Goal: Entertainment & Leisure: Consume media (video, audio)

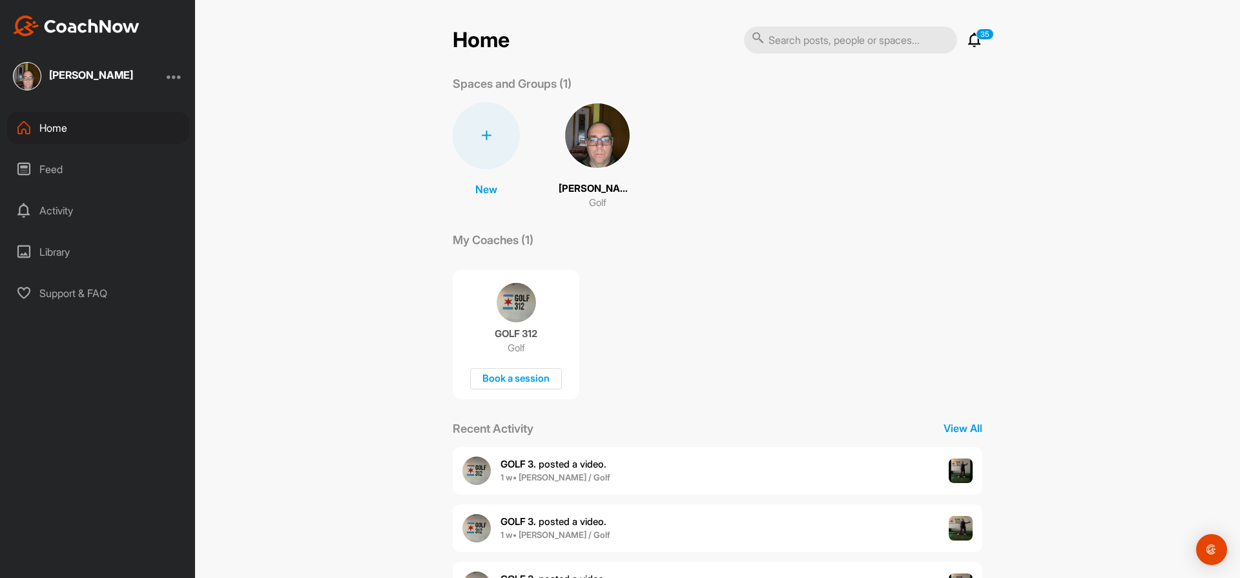
click at [587, 191] on p "[PERSON_NAME]" at bounding box center [598, 189] width 78 height 15
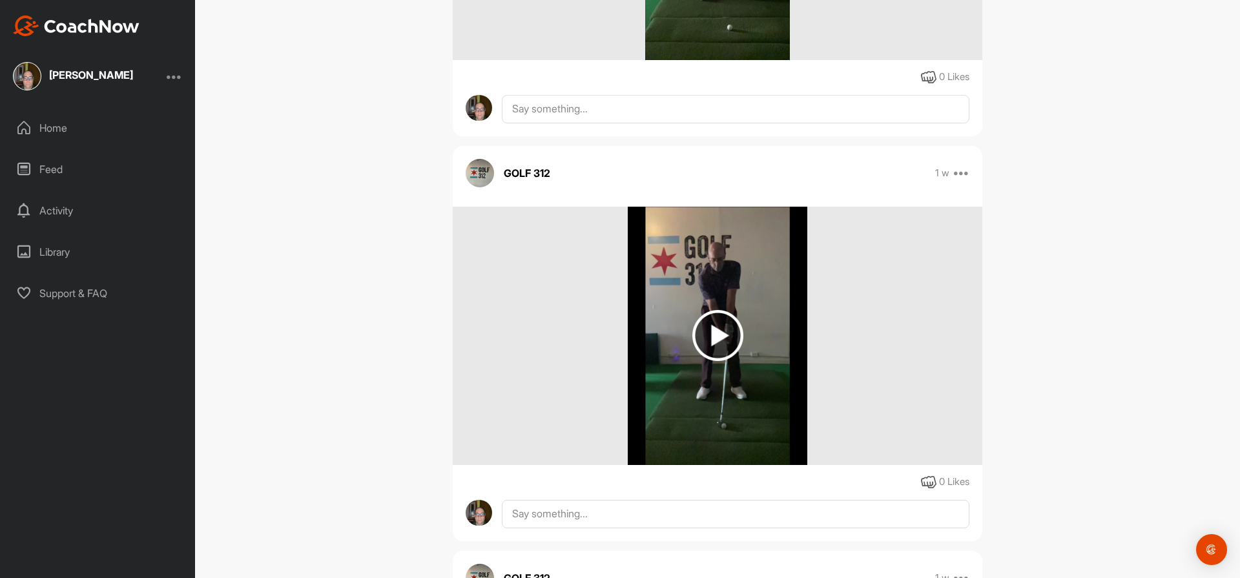
scroll to position [911, 0]
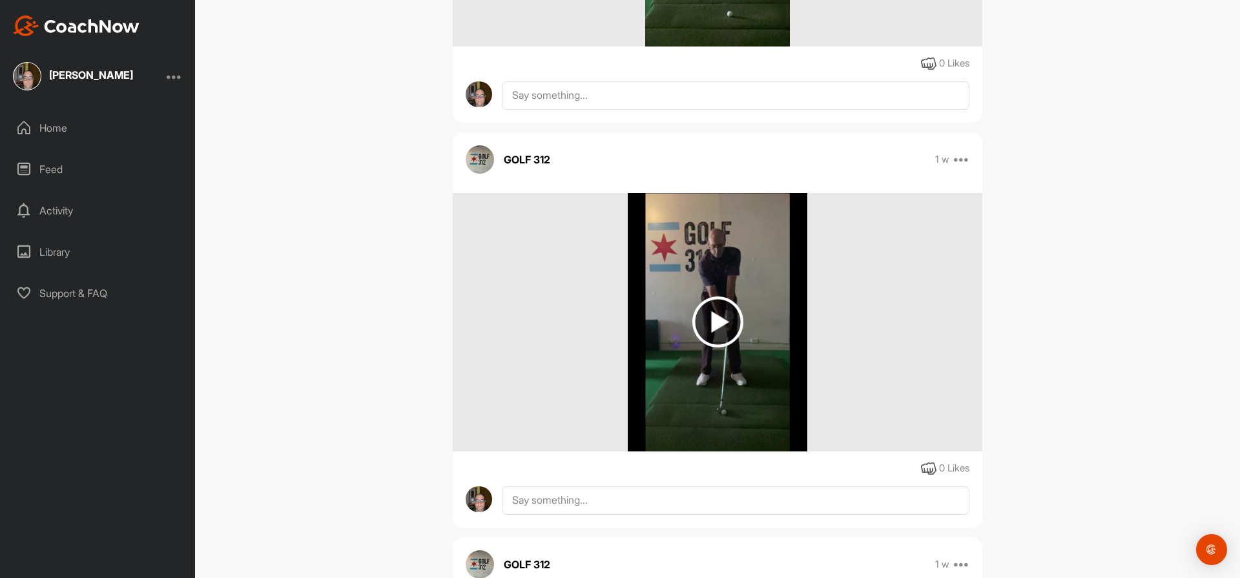
click at [715, 322] on img at bounding box center [718, 322] width 51 height 51
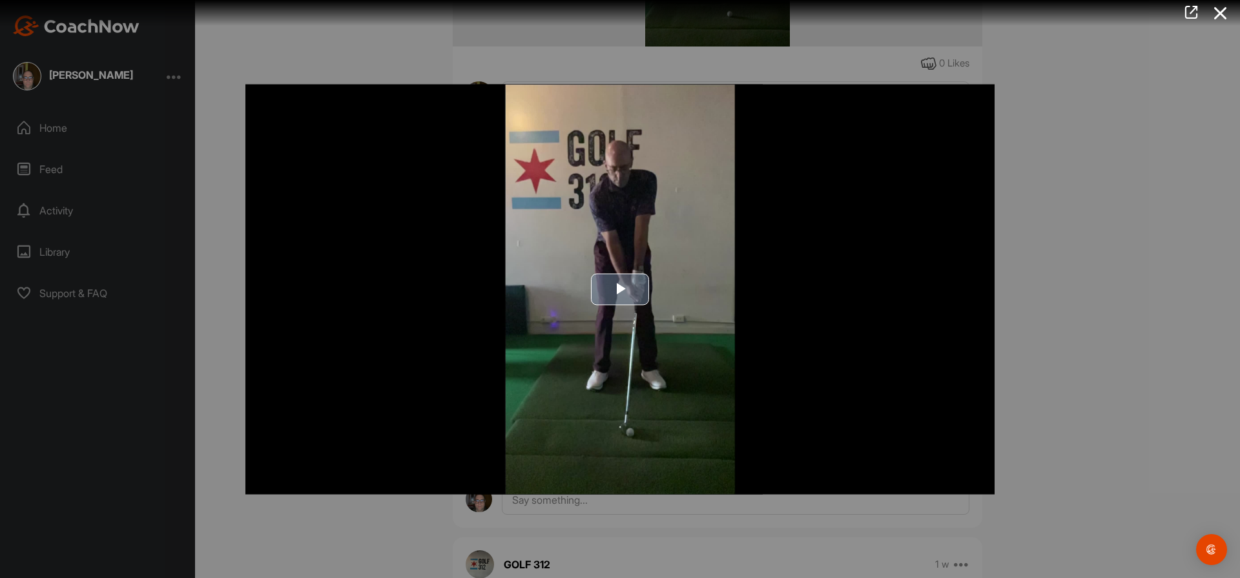
click at [620, 289] on span "Video Player" at bounding box center [620, 289] width 0 height 0
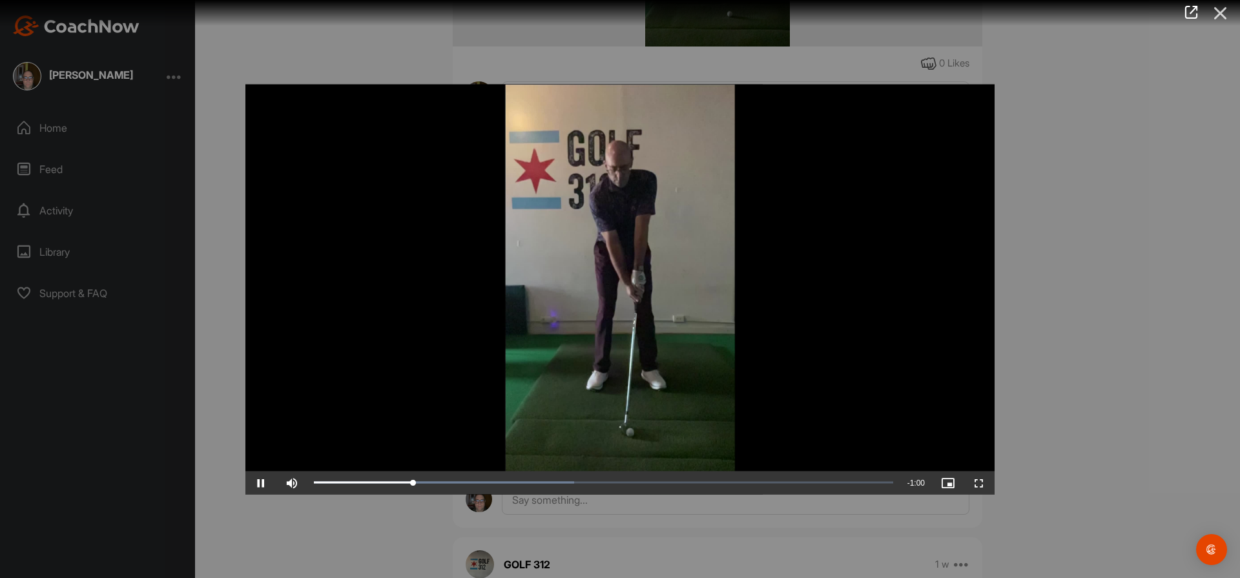
click at [1221, 10] on icon at bounding box center [1221, 13] width 30 height 24
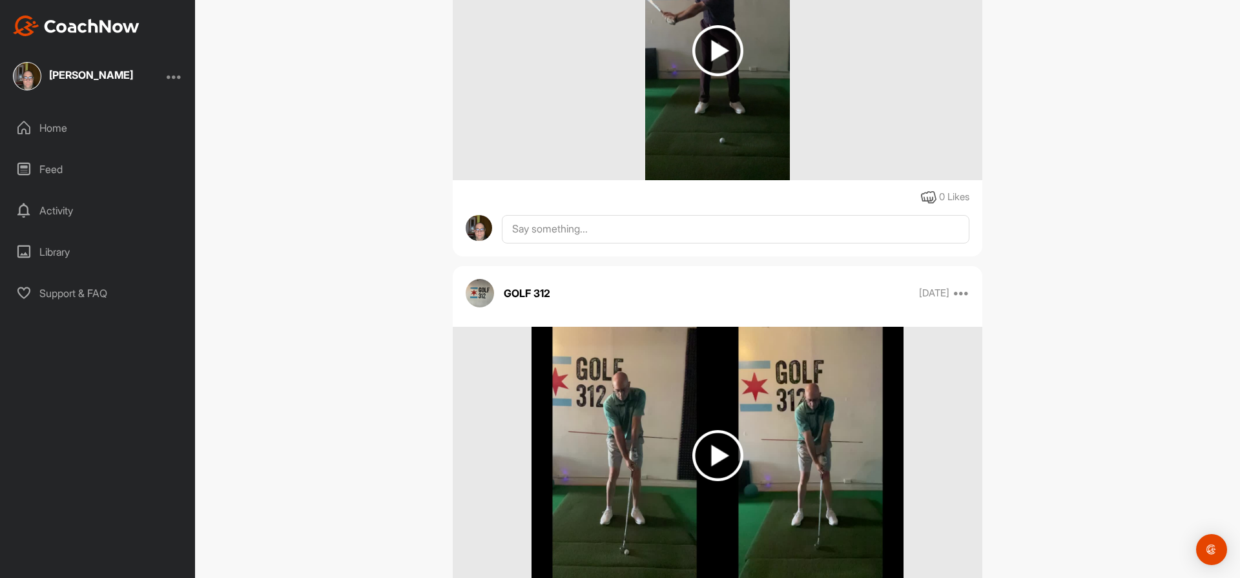
scroll to position [1763, 0]
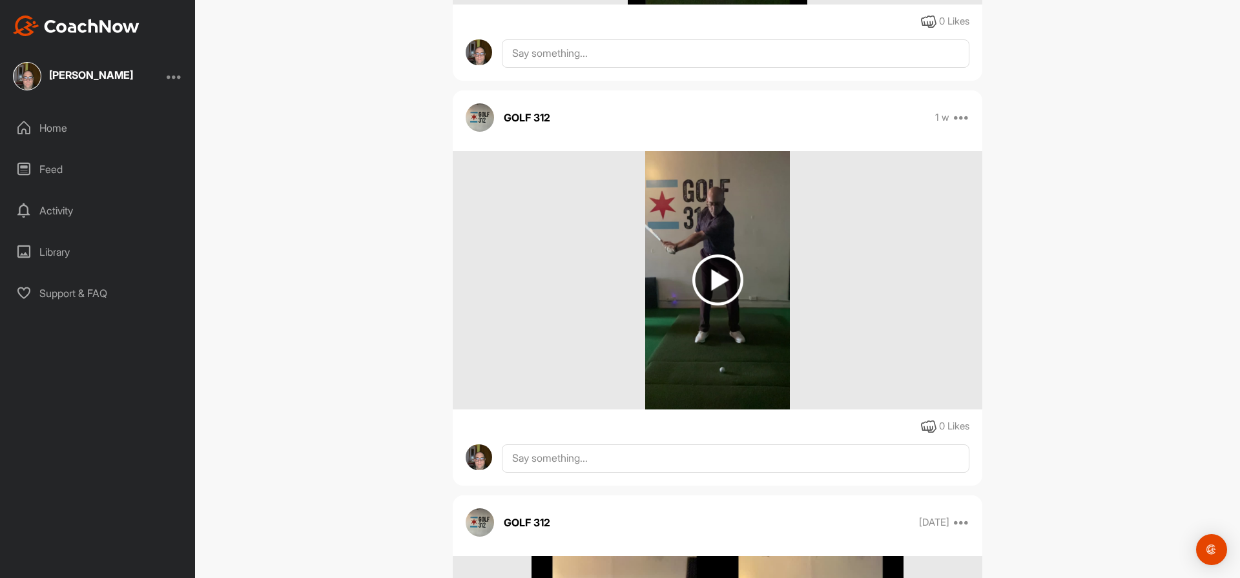
click at [711, 278] on img at bounding box center [718, 280] width 51 height 51
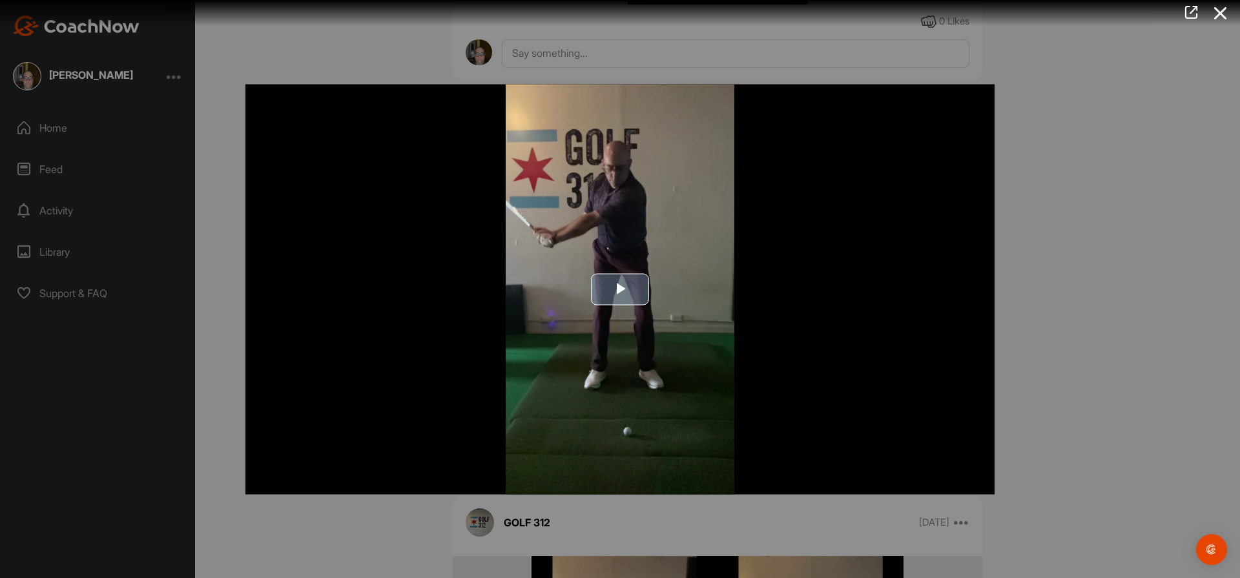
click at [620, 289] on span "Video Player" at bounding box center [620, 289] width 0 height 0
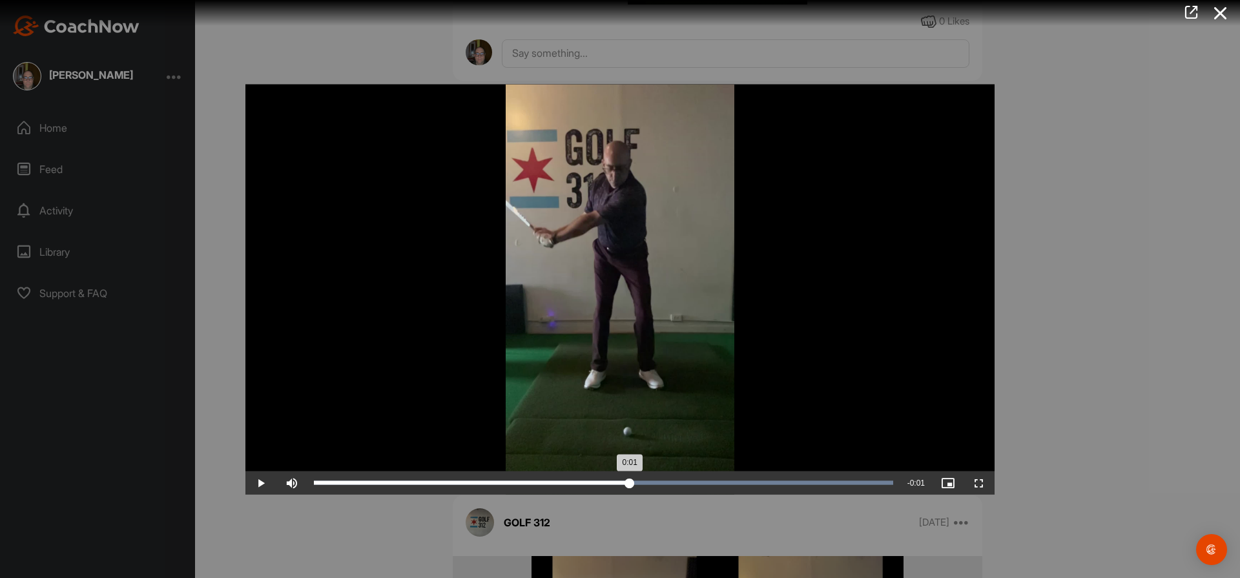
drag, startPoint x: 897, startPoint y: 497, endPoint x: 629, endPoint y: 496, distance: 267.5
click at [629, 485] on div "0:01" at bounding box center [472, 483] width 316 height 4
click at [254, 483] on span "Video Player" at bounding box center [260, 483] width 31 height 0
drag, startPoint x: 894, startPoint y: 499, endPoint x: 873, endPoint y: 501, distance: 21.4
click at [871, 485] on div "0:02" at bounding box center [592, 483] width 557 height 4
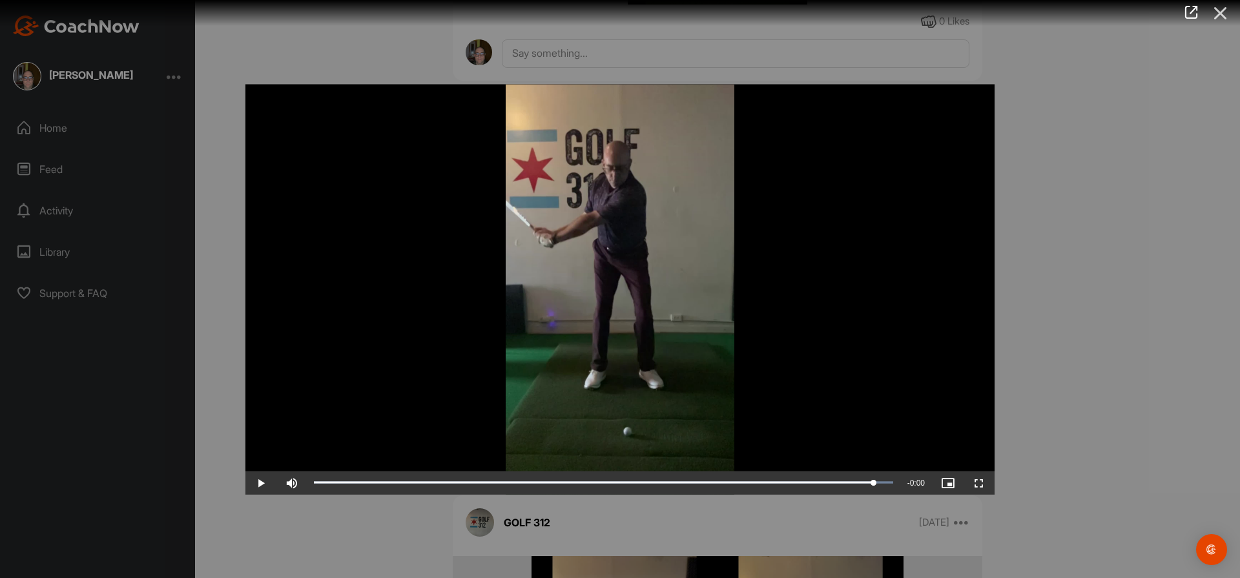
click at [1224, 12] on icon at bounding box center [1221, 13] width 30 height 24
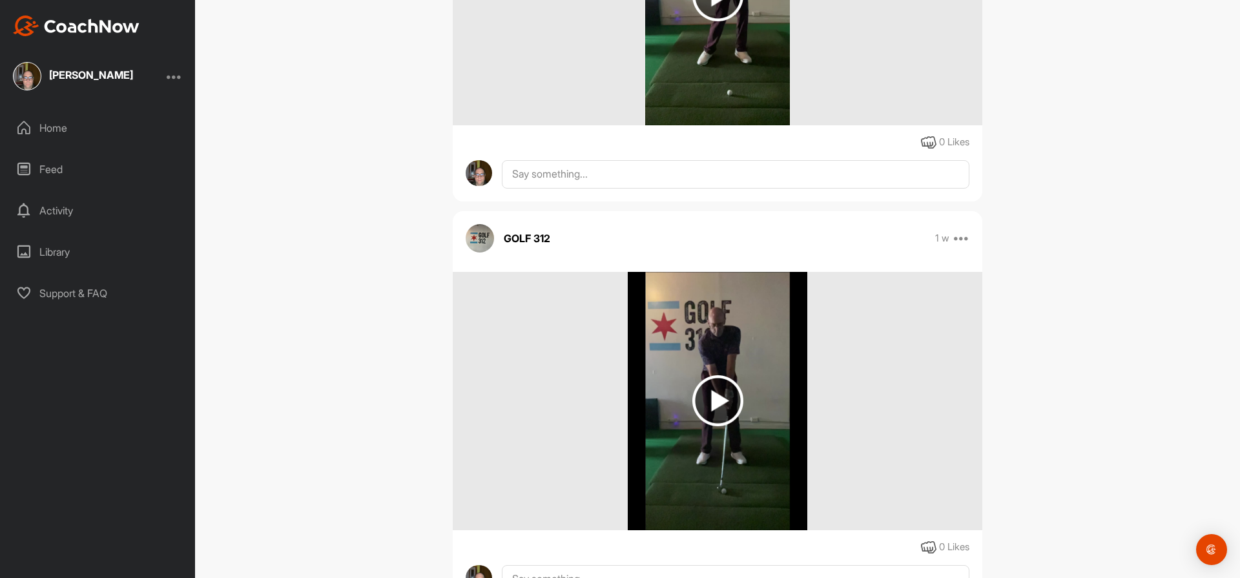
scroll to position [621, 0]
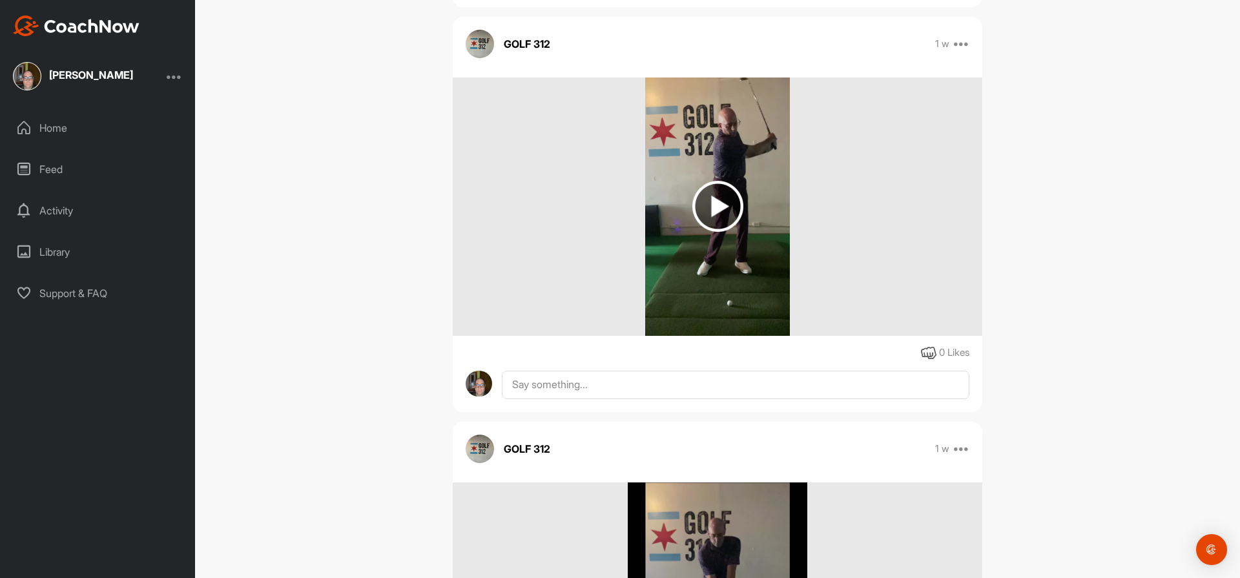
click at [711, 193] on img at bounding box center [718, 206] width 51 height 51
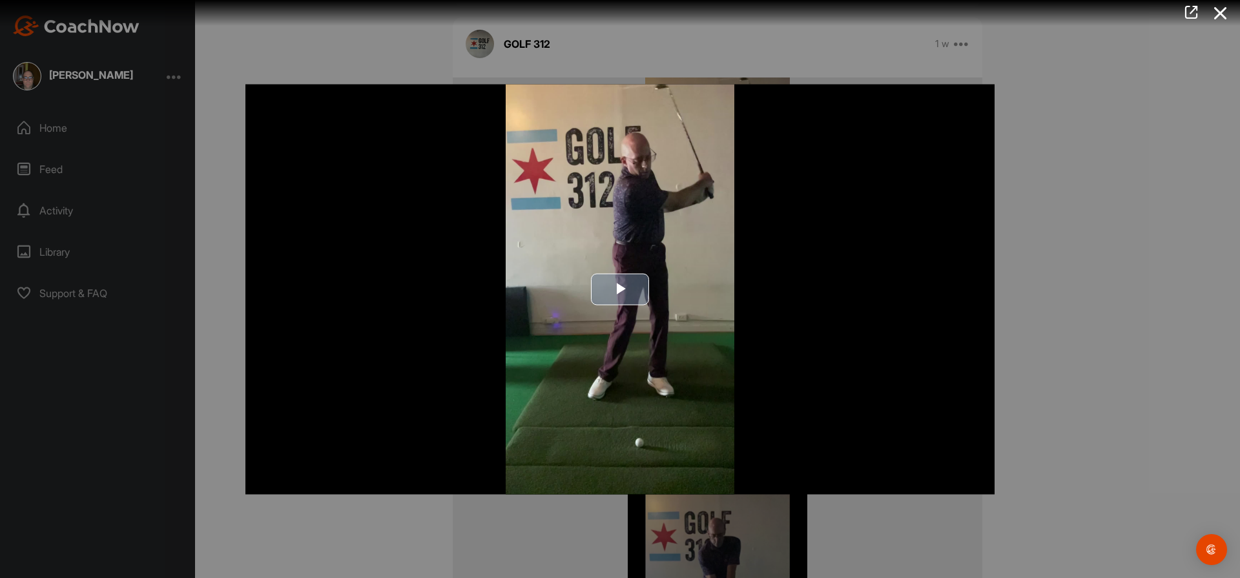
click at [620, 289] on span "Video Player" at bounding box center [620, 289] width 0 height 0
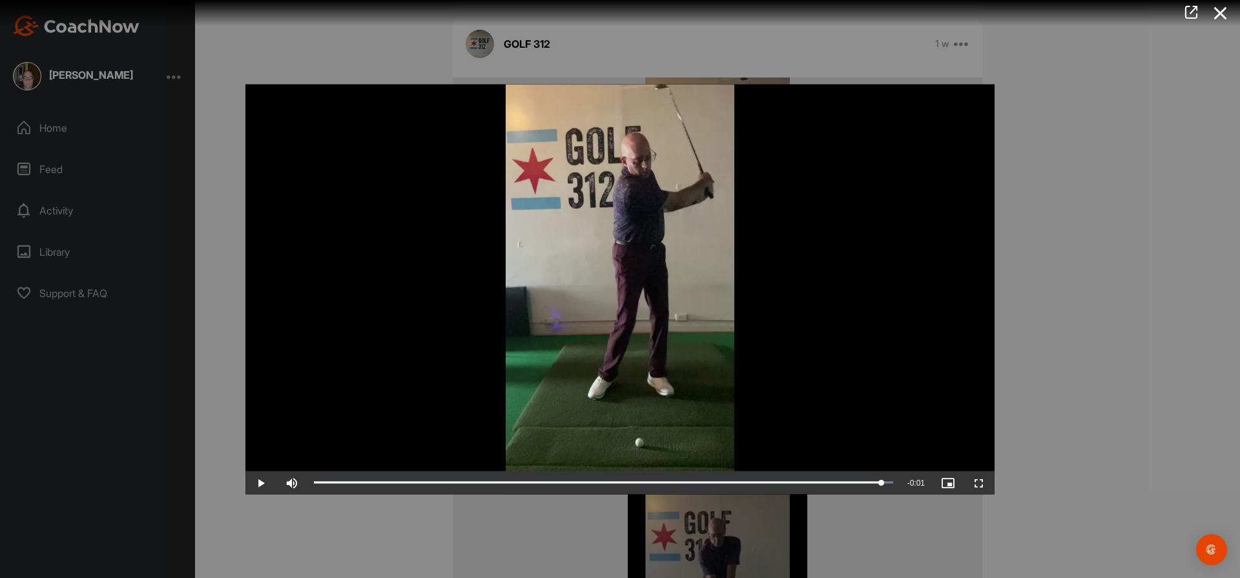
drag, startPoint x: 890, startPoint y: 496, endPoint x: 903, endPoint y: 496, distance: 13.6
click at [902, 494] on div "Play Skip Backward Skip Forward Mute Current Time 0:04 / Duration 0:05 Loaded :…" at bounding box center [619, 482] width 749 height 23
click at [1218, 14] on icon at bounding box center [1221, 13] width 30 height 24
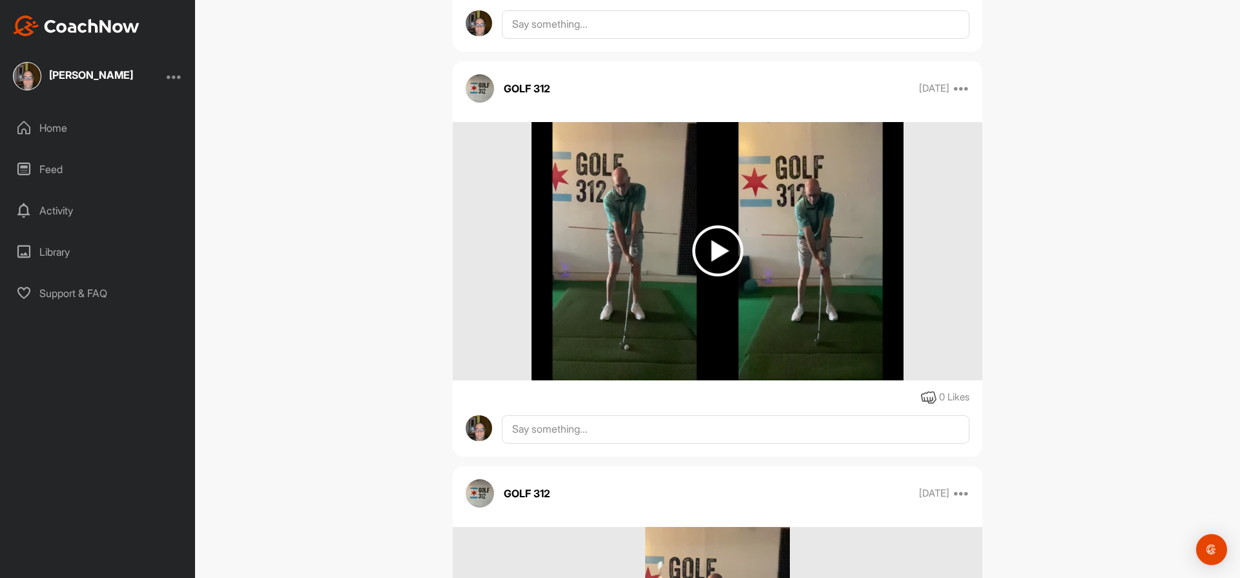
scroll to position [2220, 0]
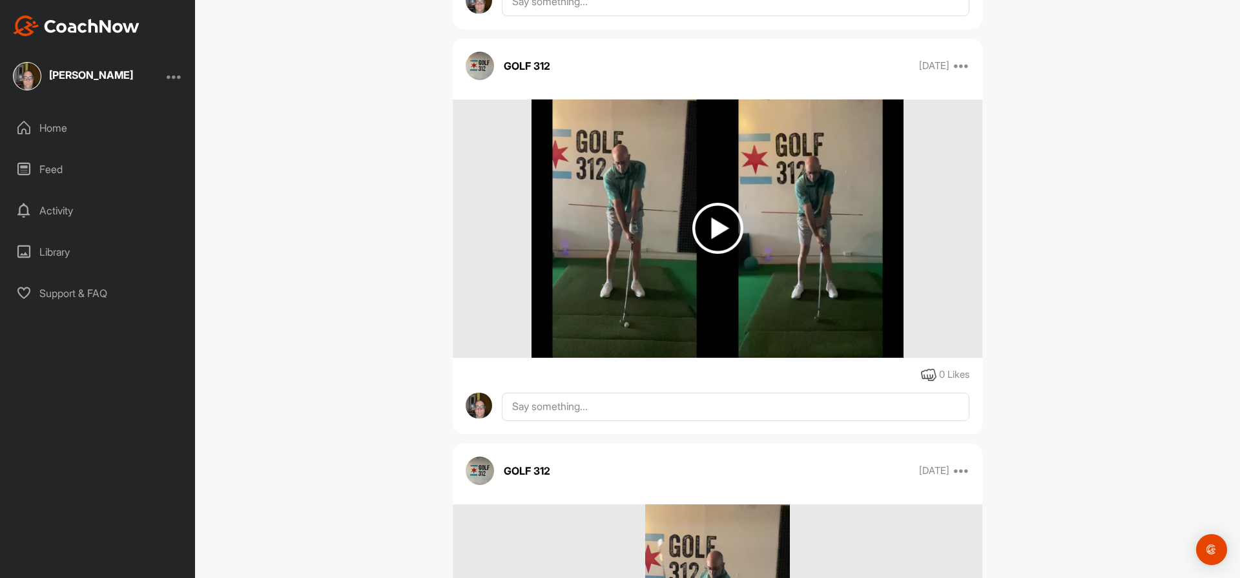
click at [715, 229] on img at bounding box center [718, 228] width 51 height 51
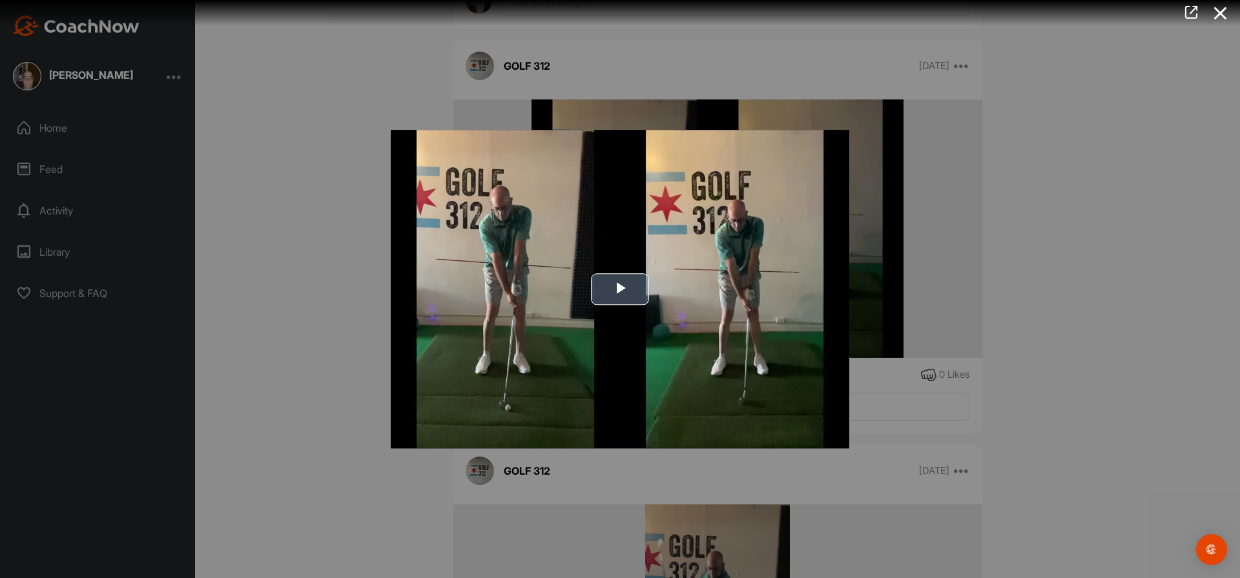
click at [620, 289] on span "Video Player" at bounding box center [620, 289] width 0 height 0
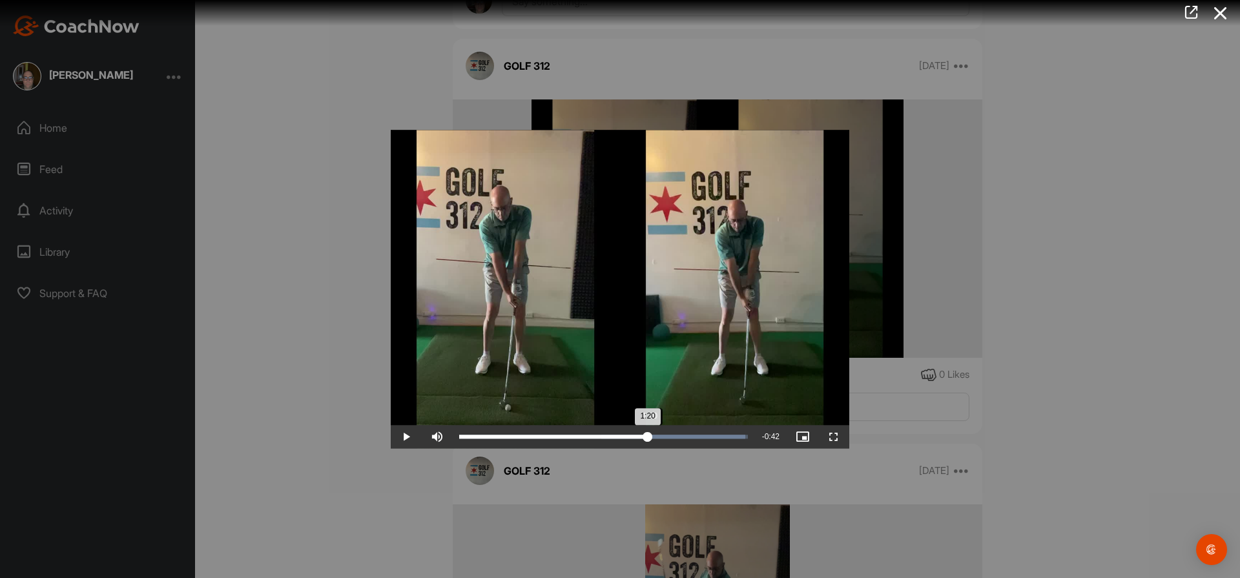
drag, startPoint x: 482, startPoint y: 436, endPoint x: 646, endPoint y: 446, distance: 164.4
click at [647, 447] on div "Loaded : 99.16% 1:20 1:20" at bounding box center [604, 436] width 302 height 23
drag, startPoint x: 654, startPoint y: 437, endPoint x: 693, endPoint y: 431, distance: 39.3
click at [726, 443] on div "Loaded : 99.16% 1:53 1:53" at bounding box center [604, 436] width 302 height 23
click at [1220, 12] on icon at bounding box center [1221, 13] width 30 height 24
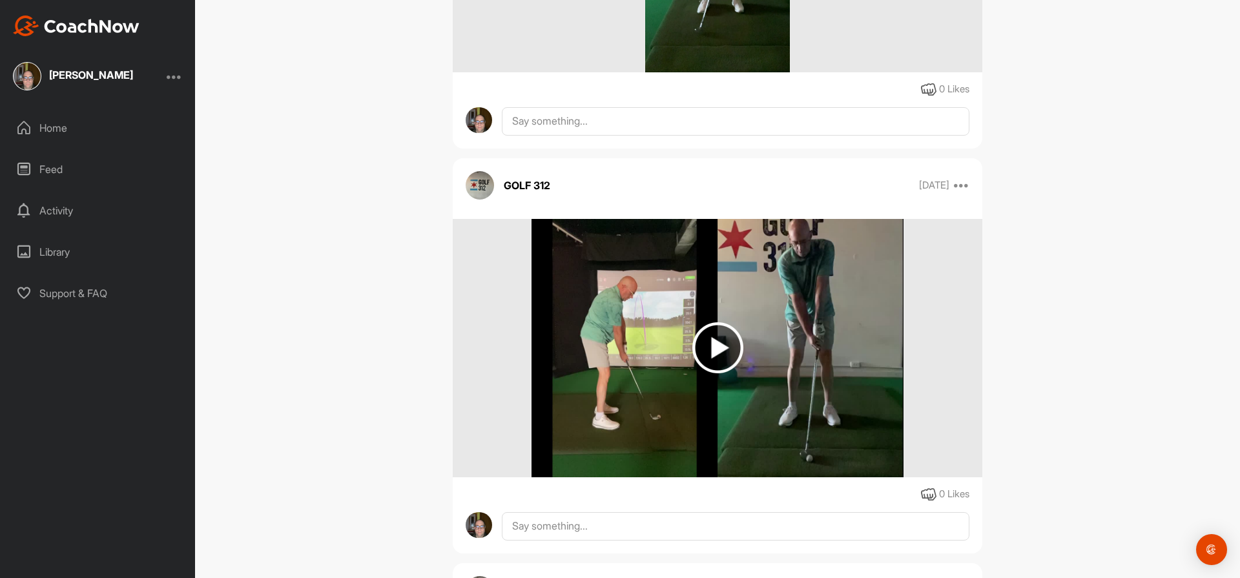
scroll to position [3330, 0]
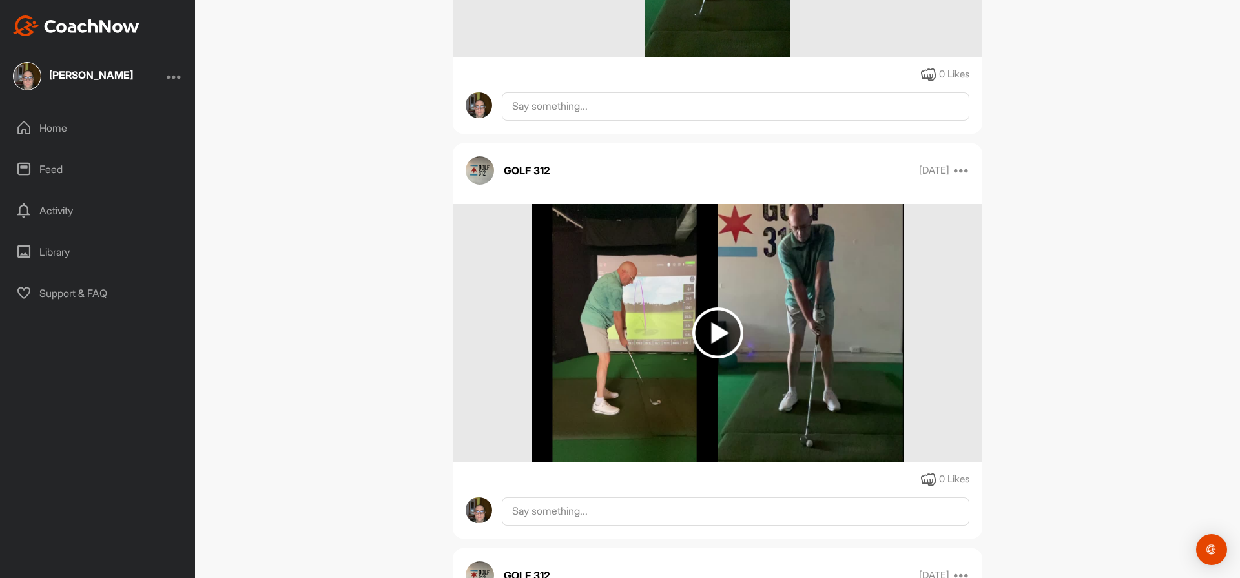
click at [716, 338] on img at bounding box center [718, 333] width 51 height 51
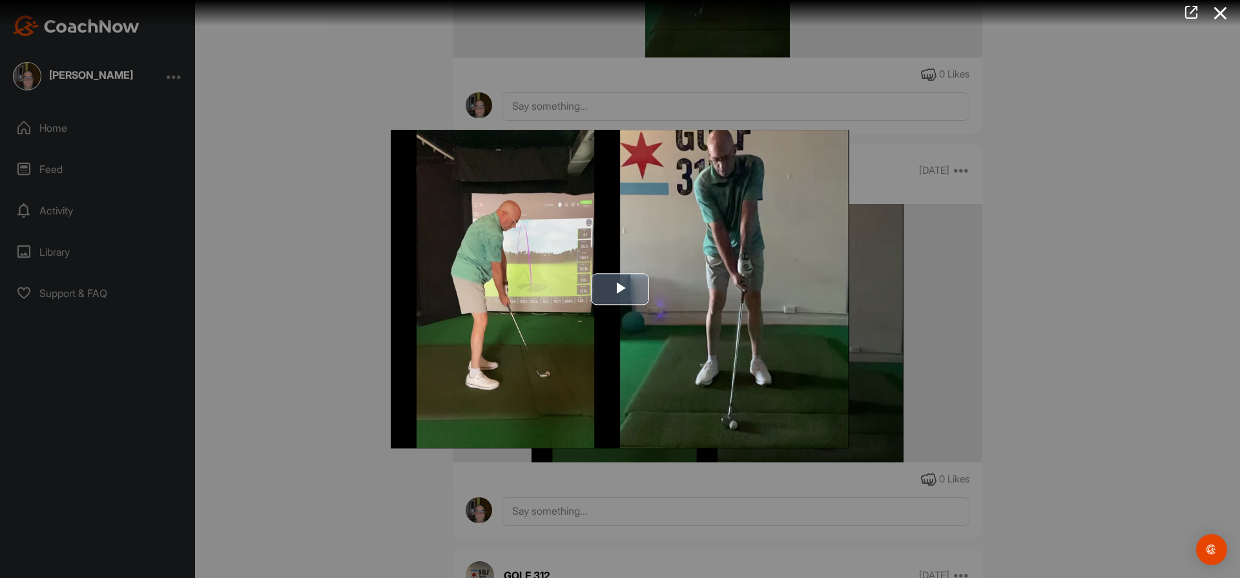
click at [620, 289] on span "Video Player" at bounding box center [620, 289] width 0 height 0
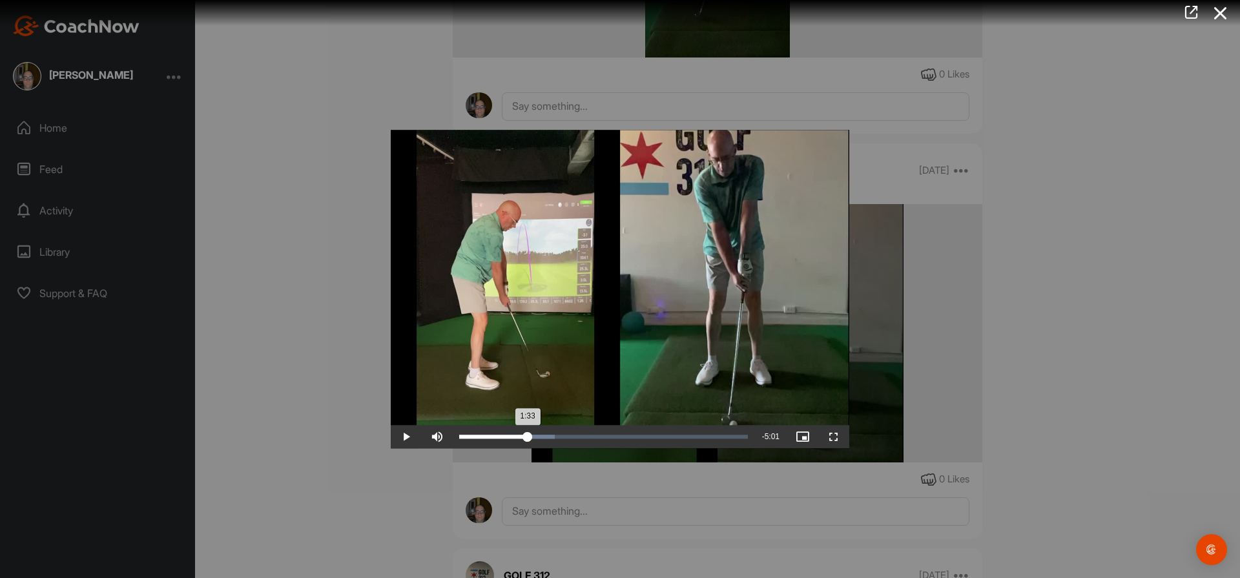
drag, startPoint x: 472, startPoint y: 439, endPoint x: 528, endPoint y: 443, distance: 56.4
click at [528, 443] on div "Loaded : 33.13% 1:33 1:33" at bounding box center [604, 436] width 302 height 23
drag, startPoint x: 532, startPoint y: 439, endPoint x: 558, endPoint y: 438, distance: 25.2
click at [557, 438] on div "2:12" at bounding box center [508, 437] width 98 height 4
drag, startPoint x: 563, startPoint y: 437, endPoint x: 659, endPoint y: 443, distance: 95.8
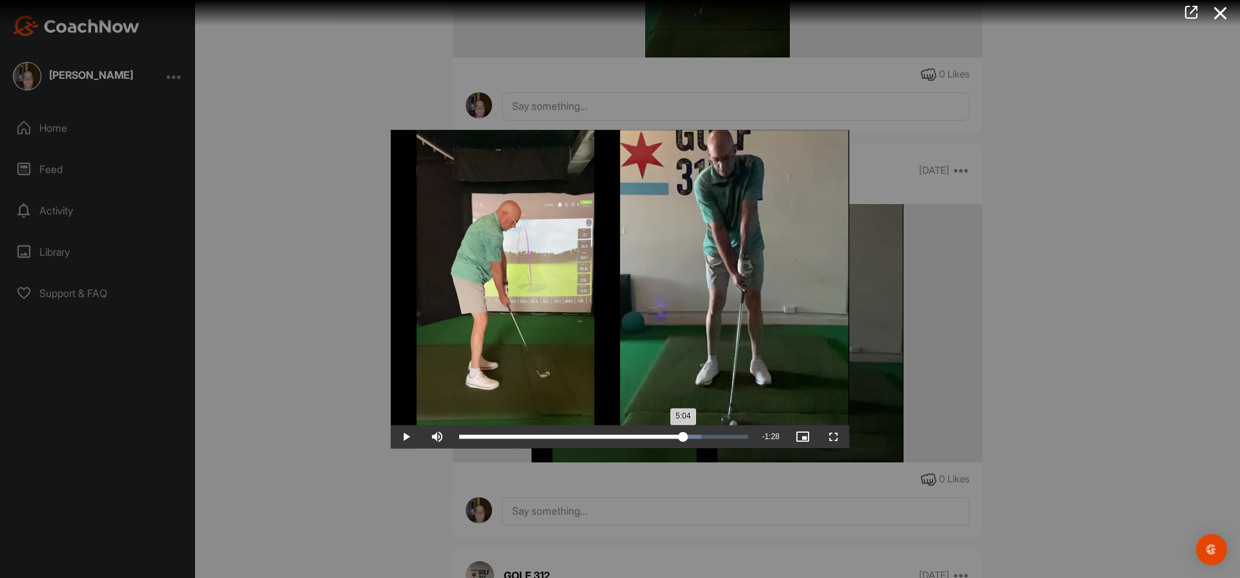
click at [684, 437] on div "5:04" at bounding box center [571, 437] width 224 height 4
click at [1218, 11] on icon at bounding box center [1221, 13] width 30 height 24
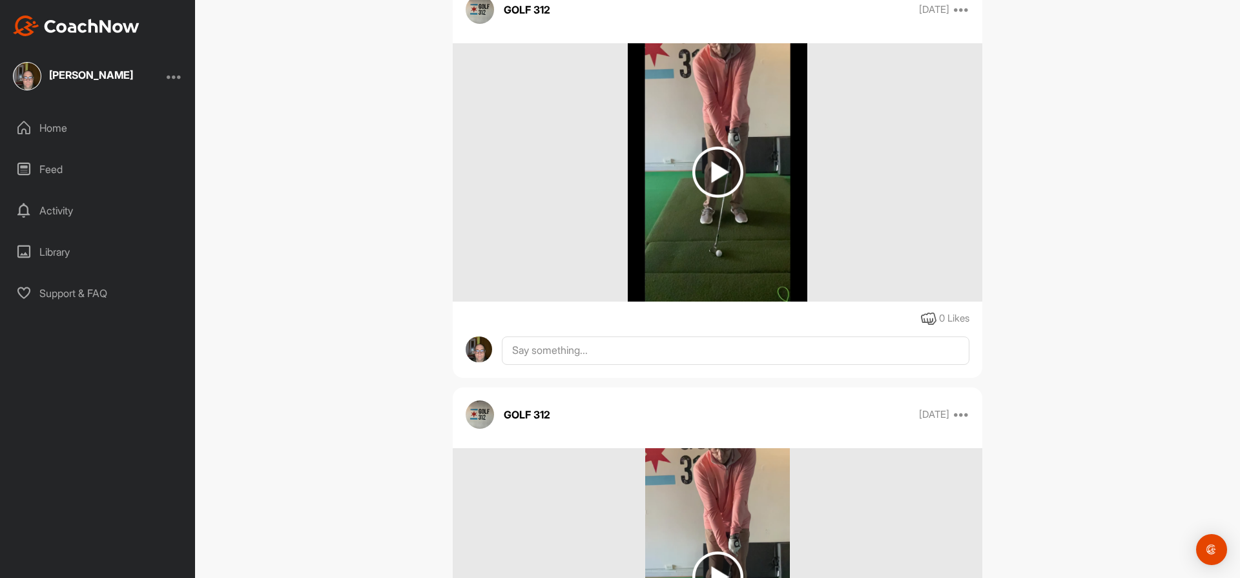
scroll to position [6583, 0]
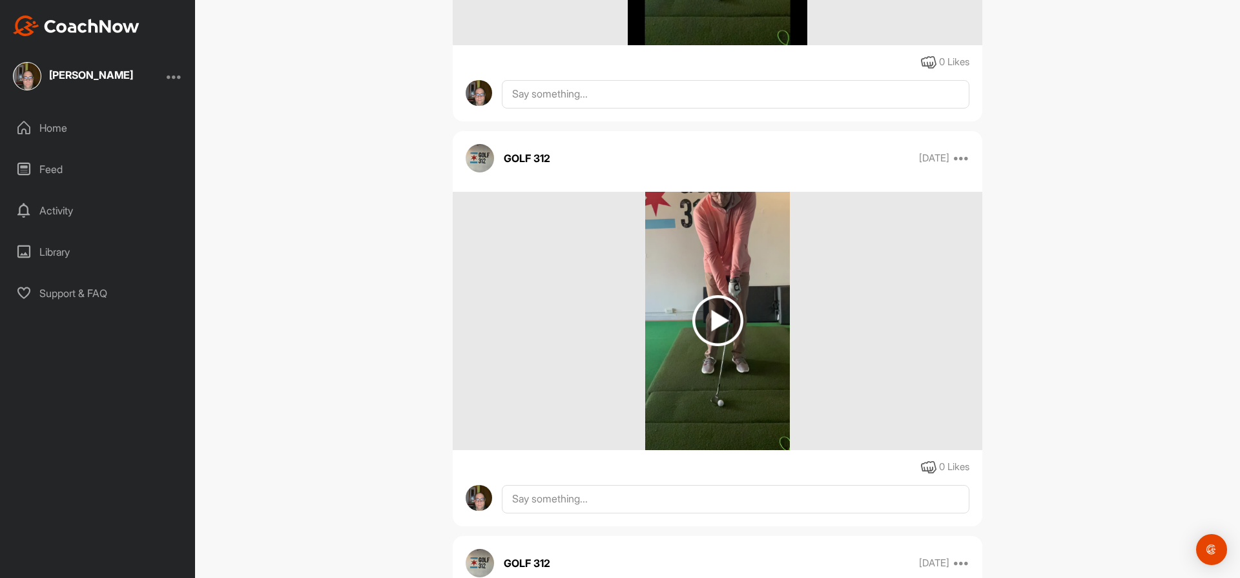
click at [64, 129] on div "Home" at bounding box center [98, 128] width 182 height 32
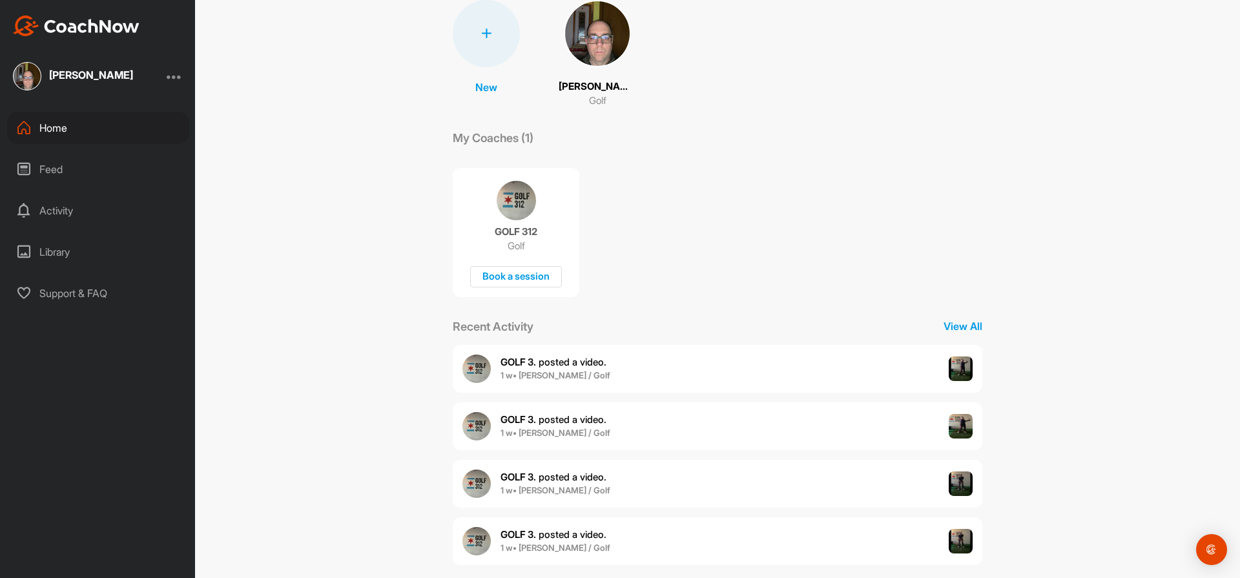
scroll to position [118, 0]
